Goal: Navigation & Orientation: Find specific page/section

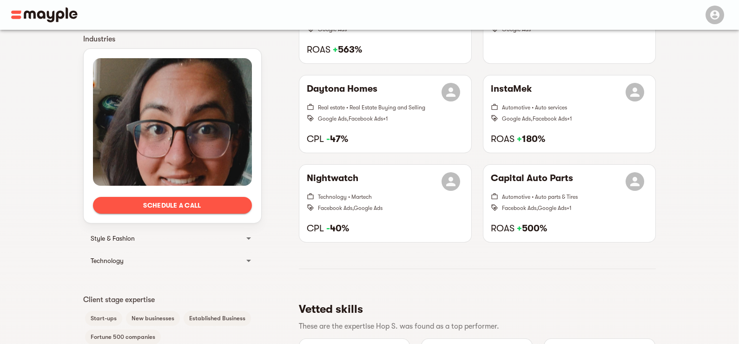
scroll to position [325, 0]
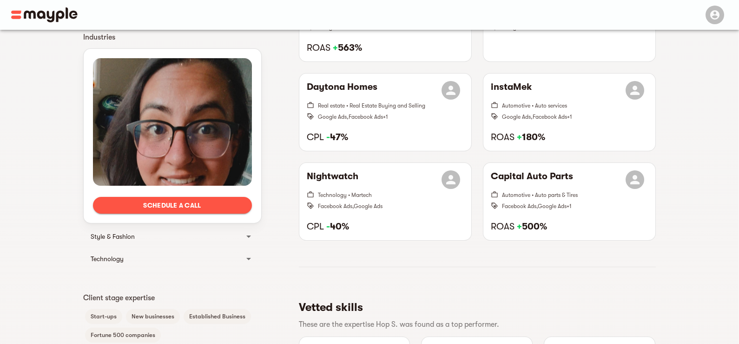
click at [14, 18] on img at bounding box center [44, 14] width 66 height 15
click at [15, 17] on img at bounding box center [44, 14] width 66 height 15
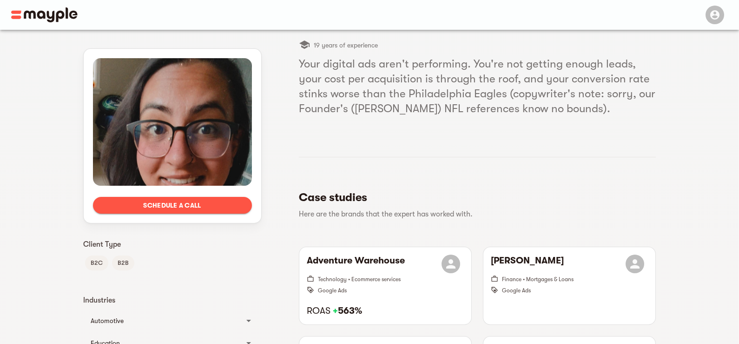
scroll to position [46, 0]
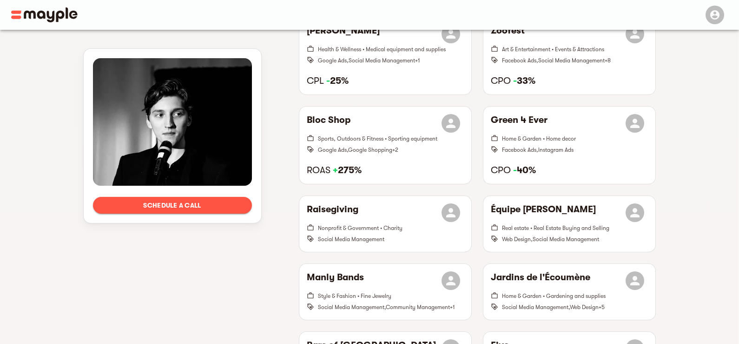
scroll to position [1061, 0]
